Goal: Transaction & Acquisition: Obtain resource

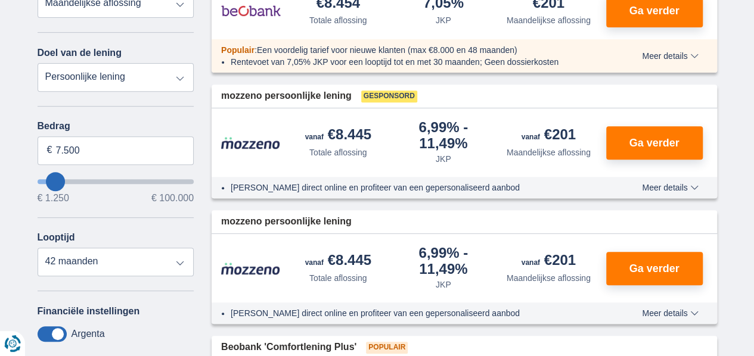
scroll to position [201, 0]
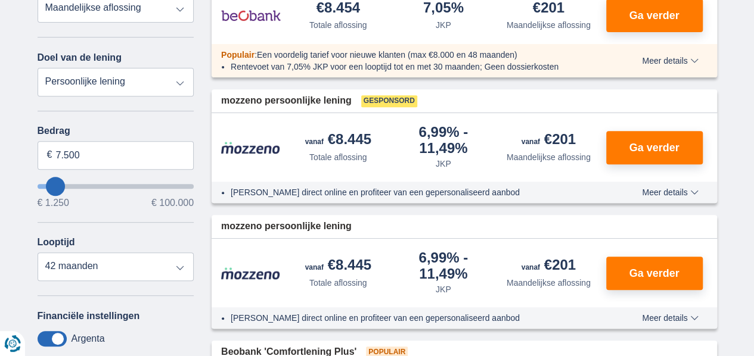
type input "8.250"
type input "8250"
select select "48"
type input "9.250"
type input "9250"
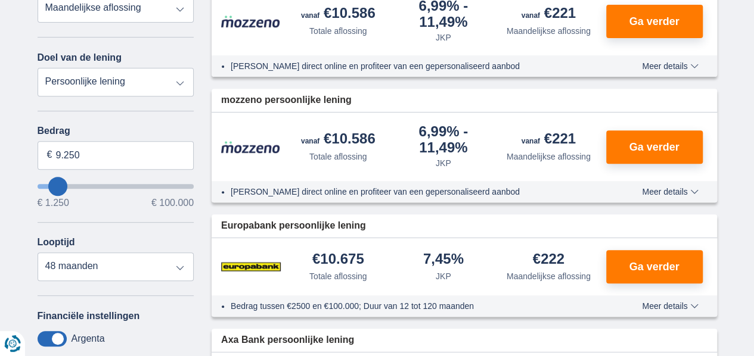
drag, startPoint x: 58, startPoint y: 182, endPoint x: 61, endPoint y: 177, distance: 6.1
click at [57, 184] on input "wantToBorrow" at bounding box center [116, 186] width 157 height 5
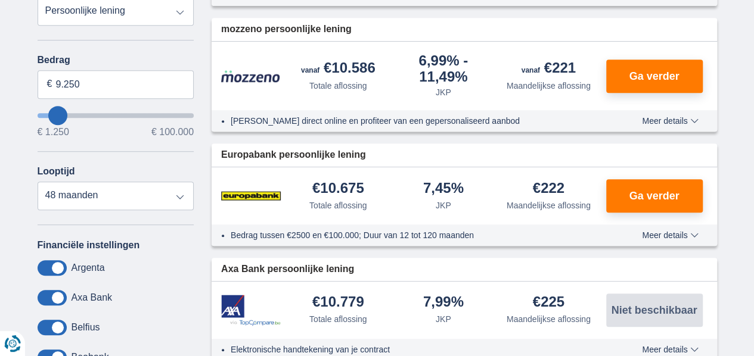
scroll to position [312, 0]
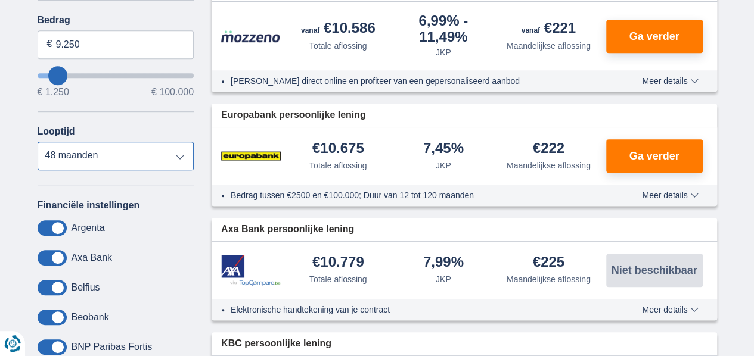
click at [177, 158] on select "12 maanden 18 maanden 24 maanden 30 maanden 36 maanden 42 maanden 48 maanden" at bounding box center [116, 156] width 157 height 29
click at [182, 156] on select "12 maanden 18 maanden 24 maanden 30 maanden 36 maanden 42 maanden 48 maanden" at bounding box center [116, 156] width 157 height 29
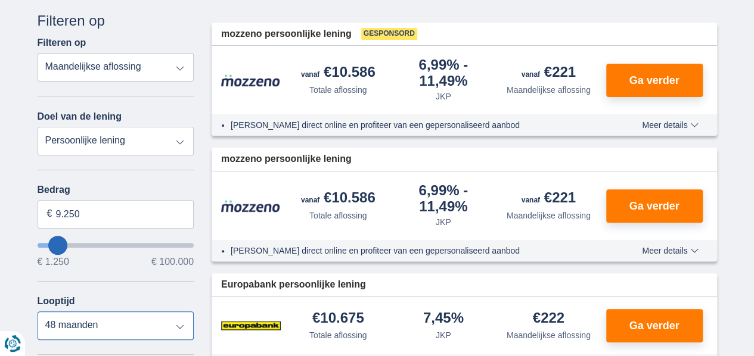
scroll to position [147, 0]
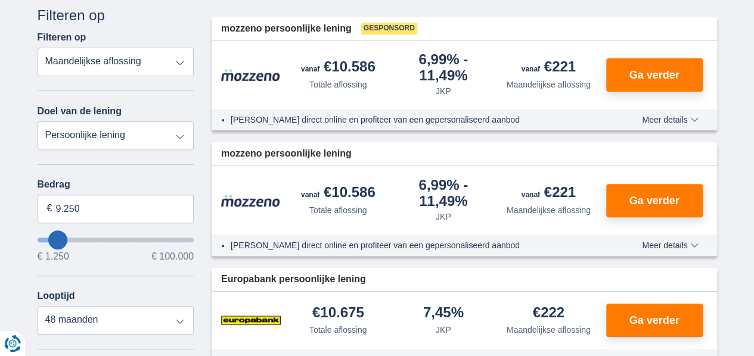
click at [693, 245] on span "Meer details" at bounding box center [670, 245] width 56 height 8
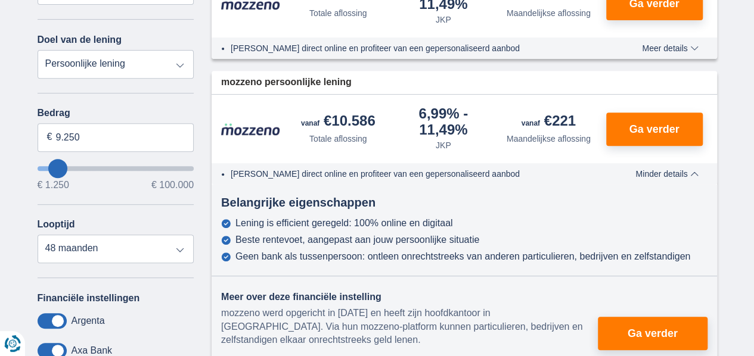
scroll to position [213, 0]
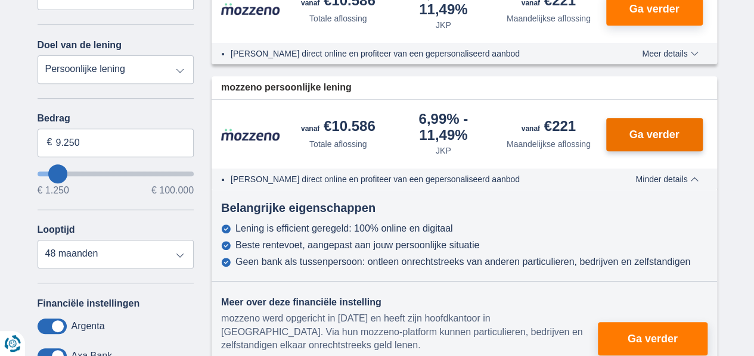
click at [659, 131] on span "Ga verder" at bounding box center [654, 134] width 50 height 11
